Goal: Information Seeking & Learning: Learn about a topic

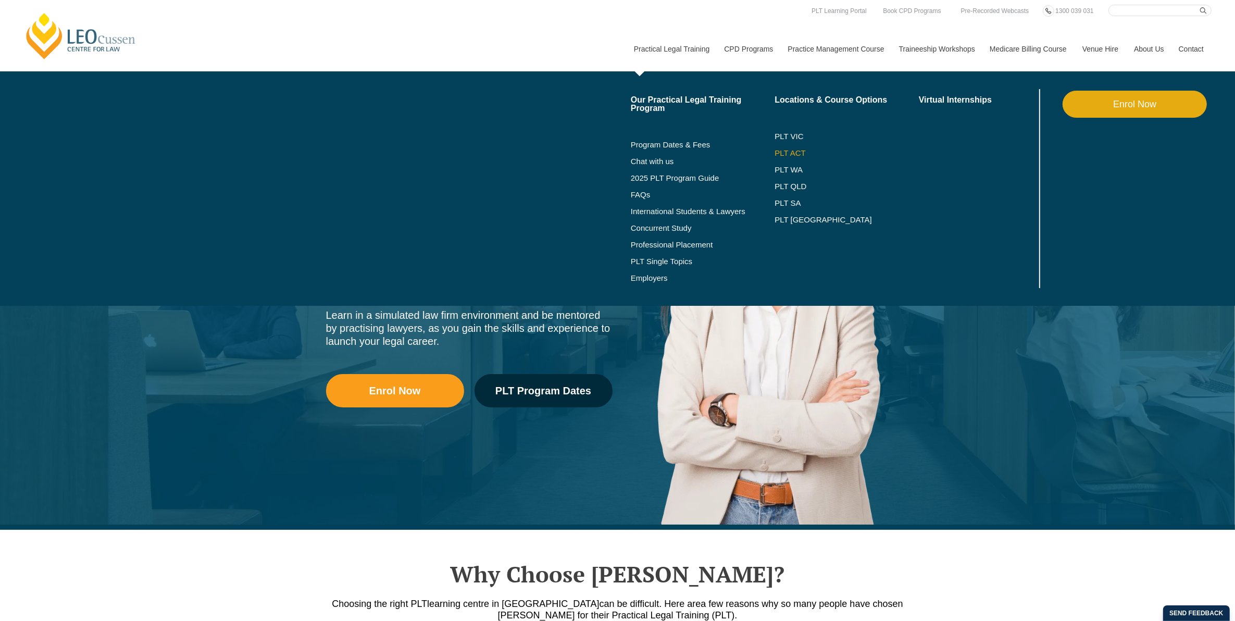
click at [793, 152] on link "PLT ACT" at bounding box center [847, 153] width 144 height 8
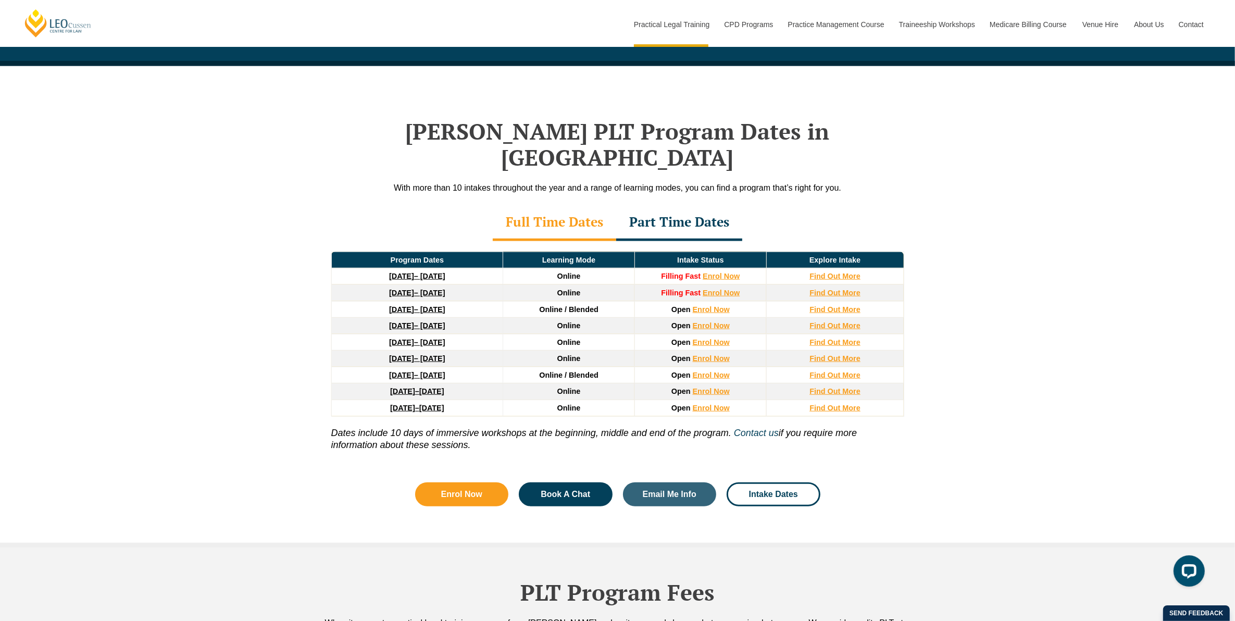
scroll to position [1302, 0]
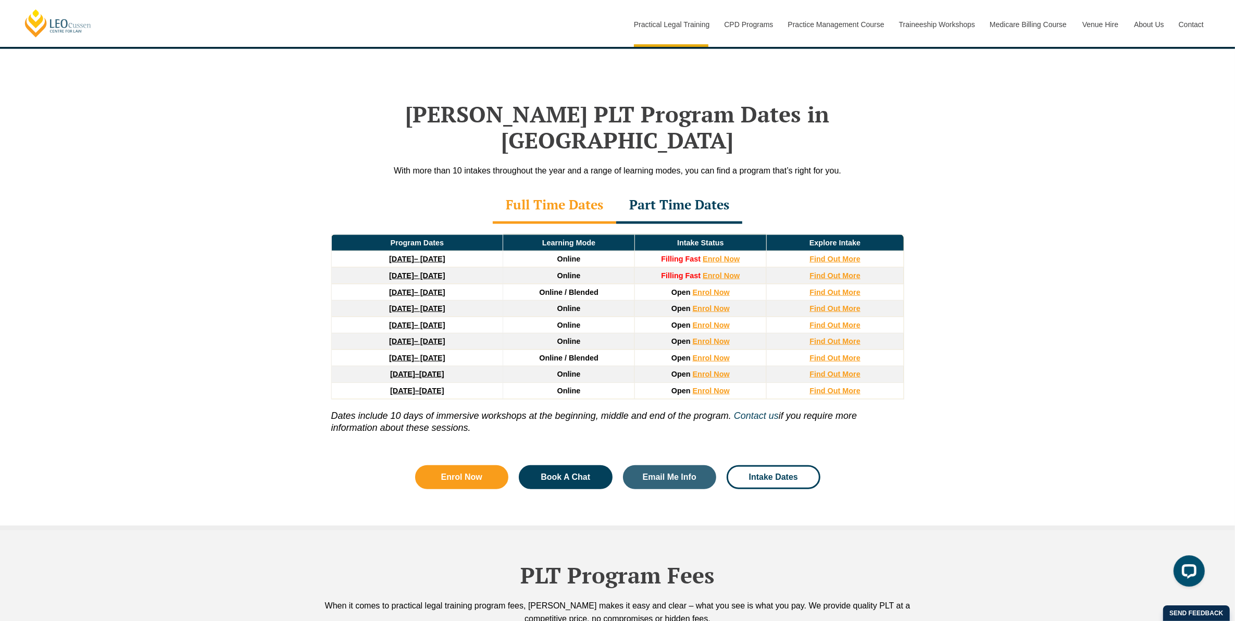
click at [722, 189] on div "Part Time Dates" at bounding box center [679, 206] width 126 height 36
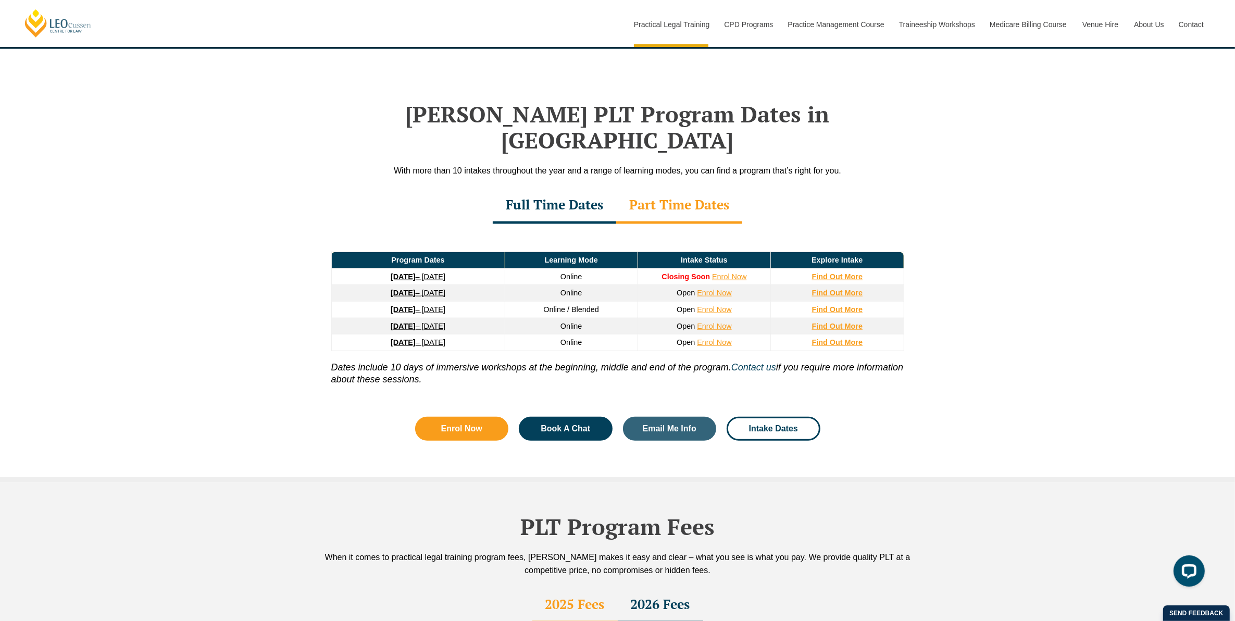
click at [584, 188] on div "Full Time Dates" at bounding box center [554, 206] width 123 height 36
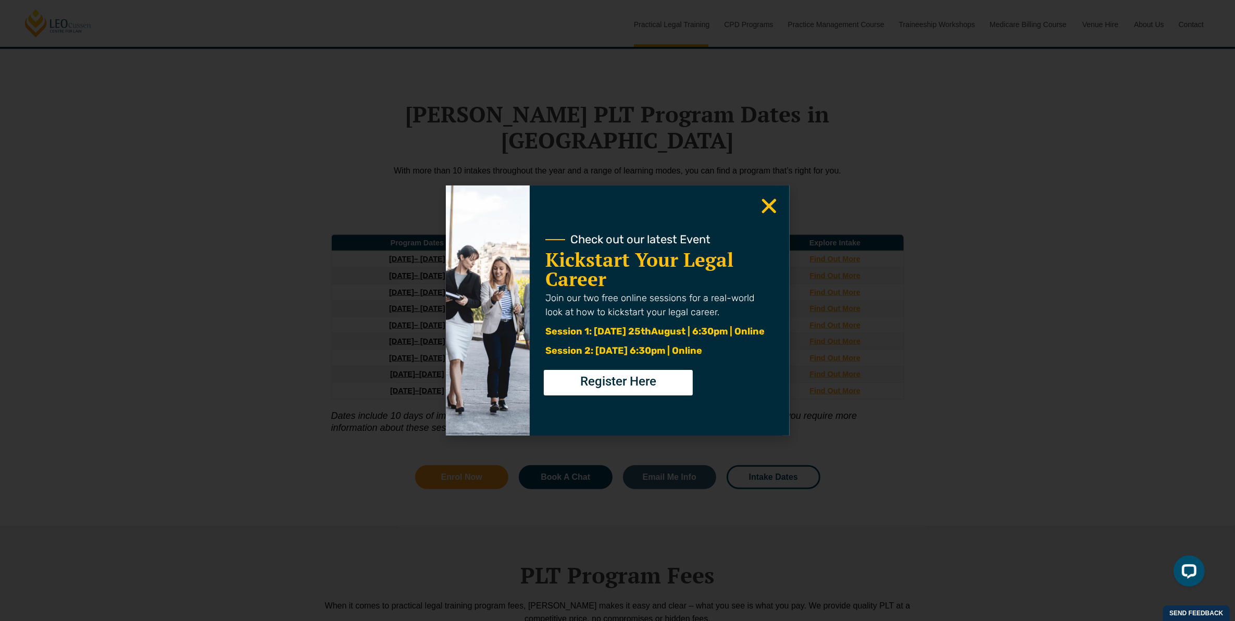
drag, startPoint x: 763, startPoint y: 207, endPoint x: 773, endPoint y: 205, distance: 9.7
click at [763, 207] on icon "Close" at bounding box center [769, 206] width 20 height 20
